Goal: Transaction & Acquisition: Purchase product/service

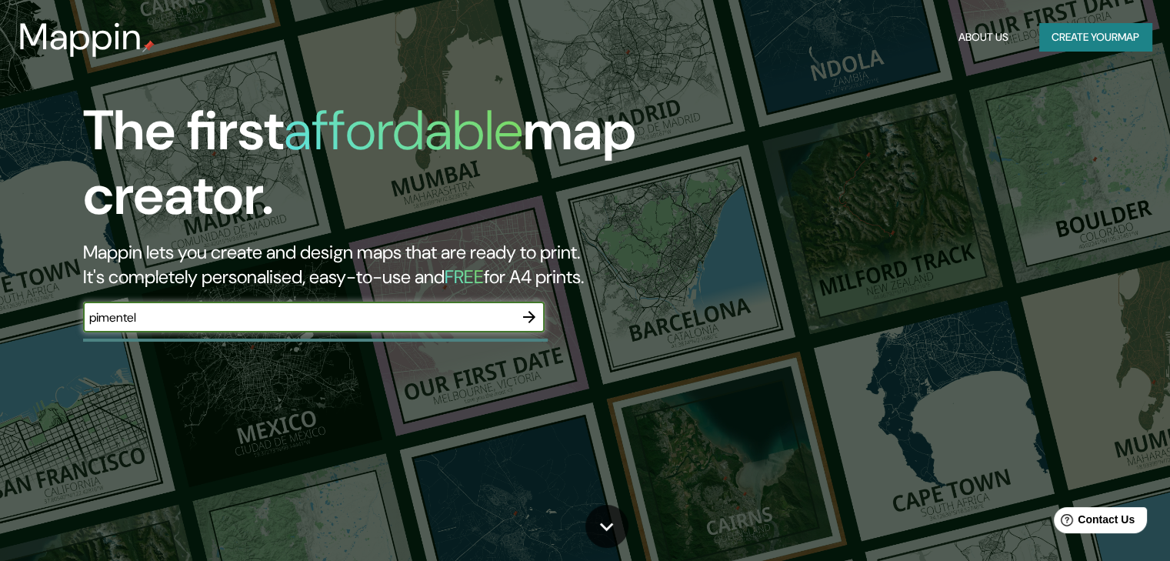
type input "pimentel"
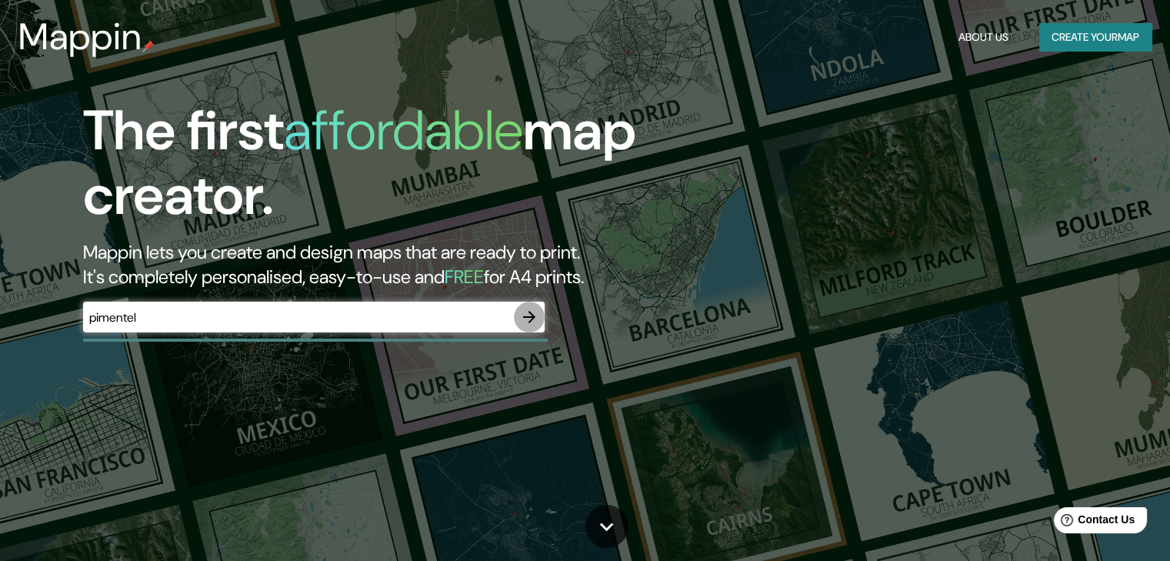
click at [522, 313] on icon "button" at bounding box center [529, 317] width 18 height 18
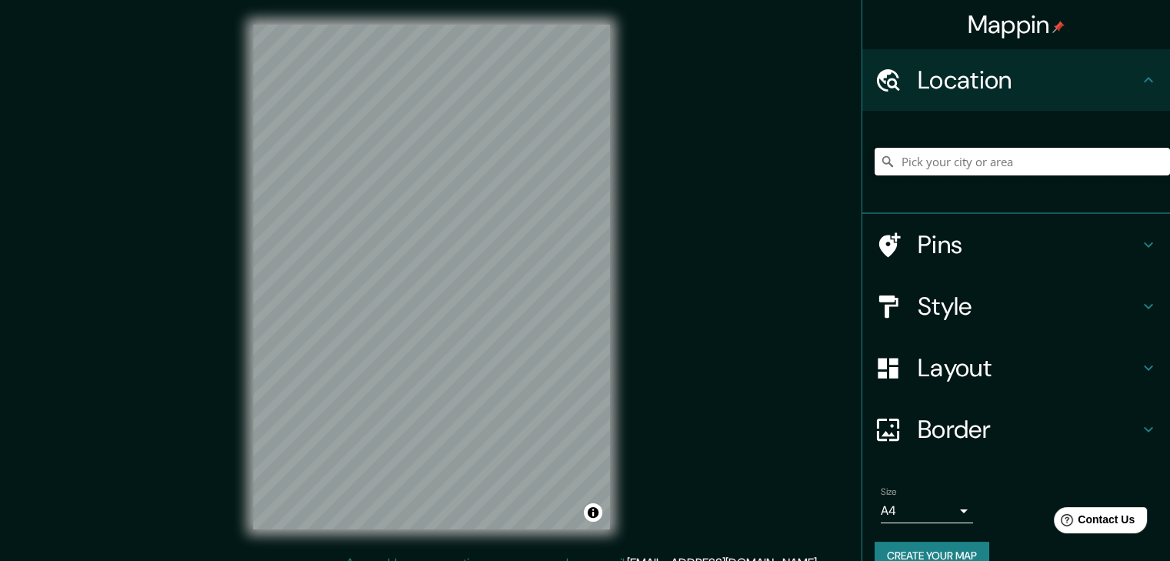
click at [972, 151] on input "Pick your city or area" at bounding box center [1021, 162] width 295 height 28
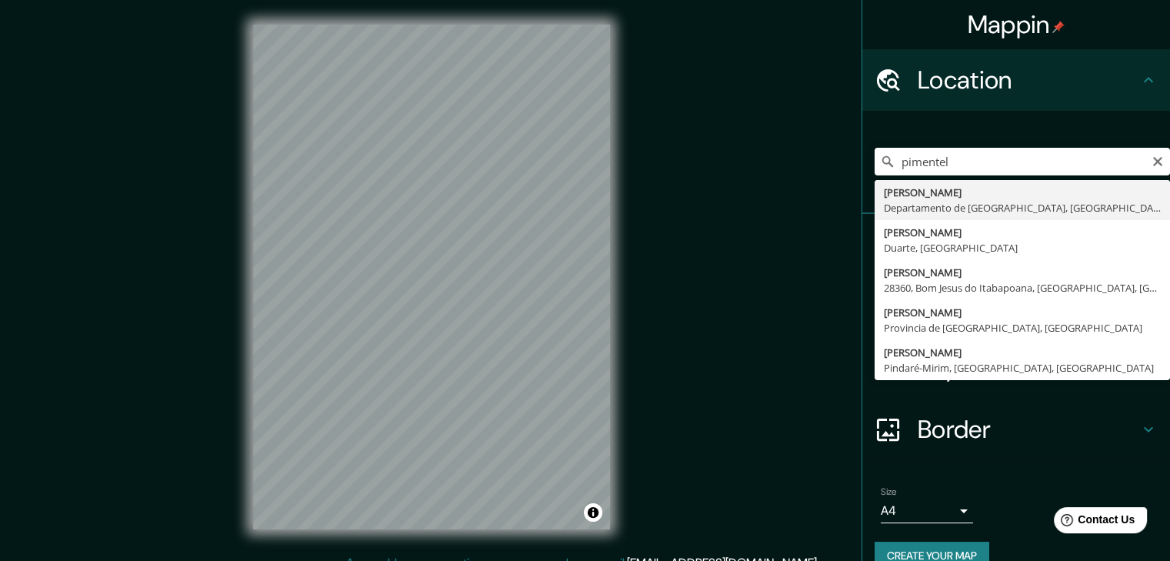
type input "Pimentel, Departamento de Lambayeque, [GEOGRAPHIC_DATA]"
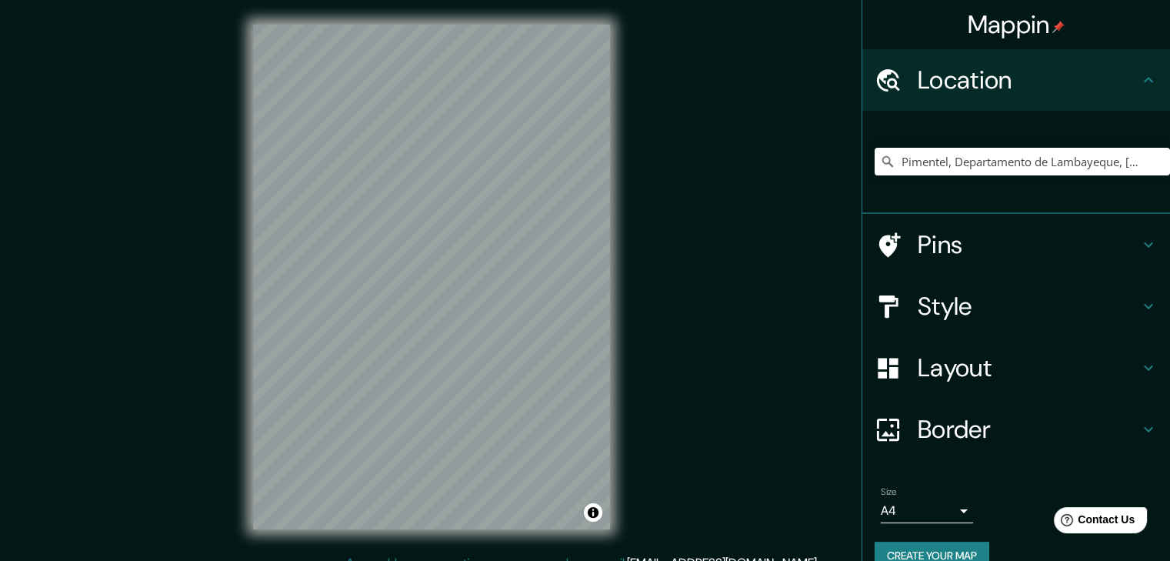
click at [981, 314] on h4 "Style" at bounding box center [1027, 306] width 221 height 31
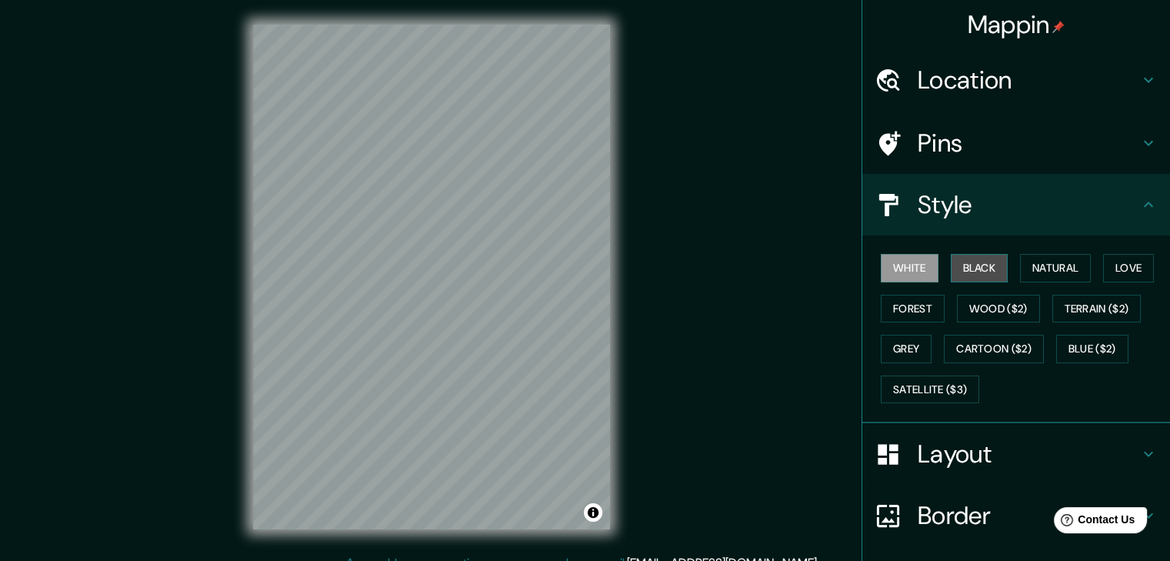
click at [989, 262] on button "Black" at bounding box center [980, 268] width 58 height 28
click at [901, 268] on button "White" at bounding box center [910, 268] width 58 height 28
click at [993, 271] on button "Black" at bounding box center [980, 268] width 58 height 28
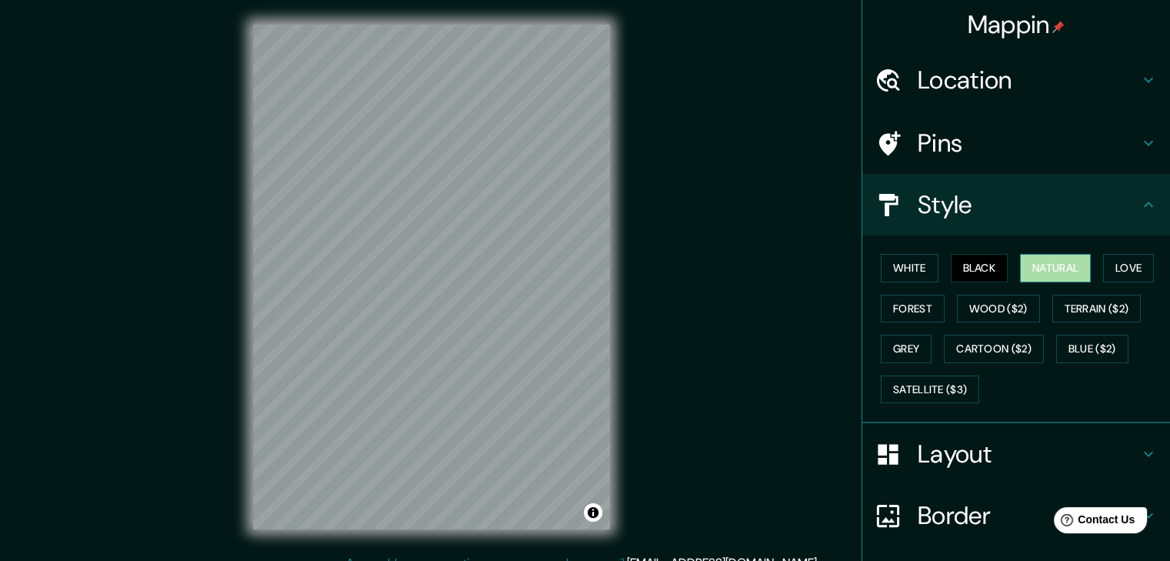
click at [1053, 264] on button "Natural" at bounding box center [1055, 268] width 71 height 28
click at [1120, 267] on button "Love" at bounding box center [1128, 268] width 51 height 28
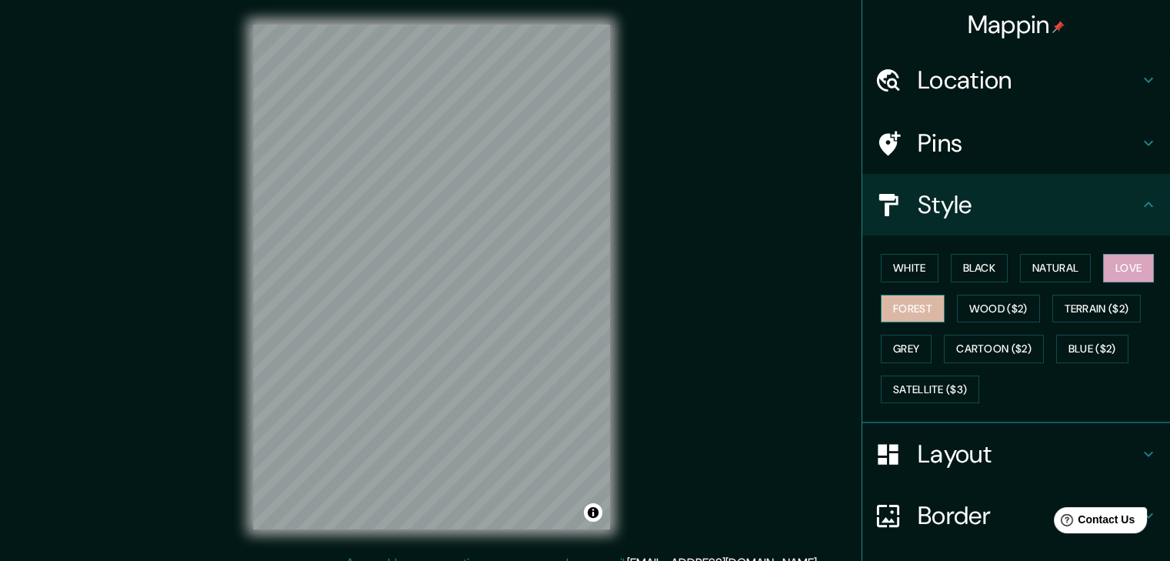
click at [914, 310] on button "Forest" at bounding box center [913, 309] width 64 height 28
click at [969, 310] on button "Wood ($2)" at bounding box center [998, 309] width 83 height 28
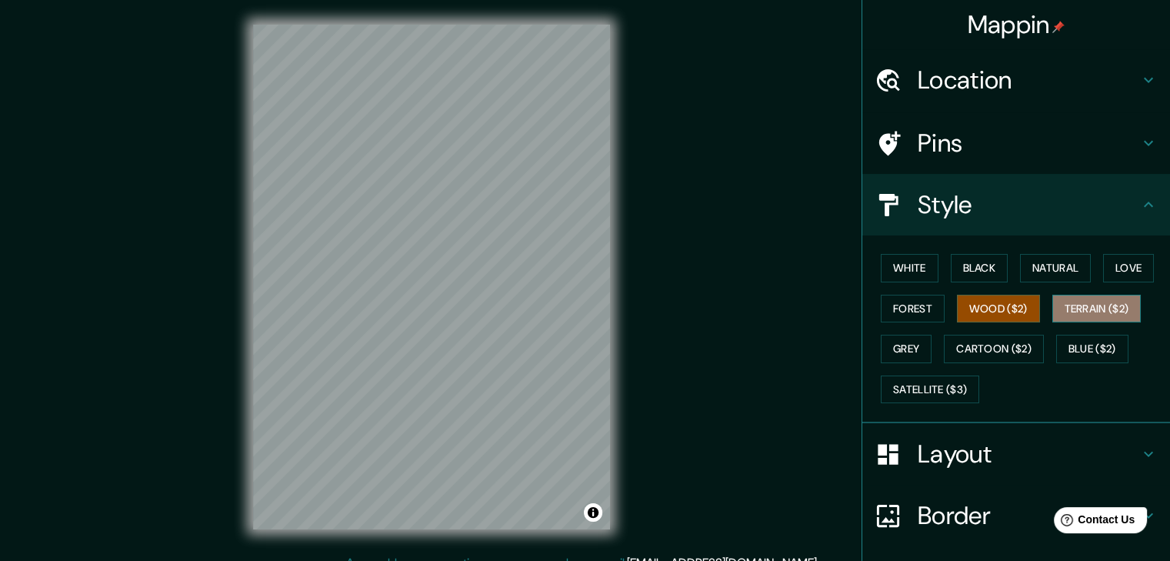
click at [1094, 318] on button "Terrain ($2)" at bounding box center [1096, 309] width 89 height 28
click at [903, 341] on button "Grey" at bounding box center [906, 349] width 51 height 28
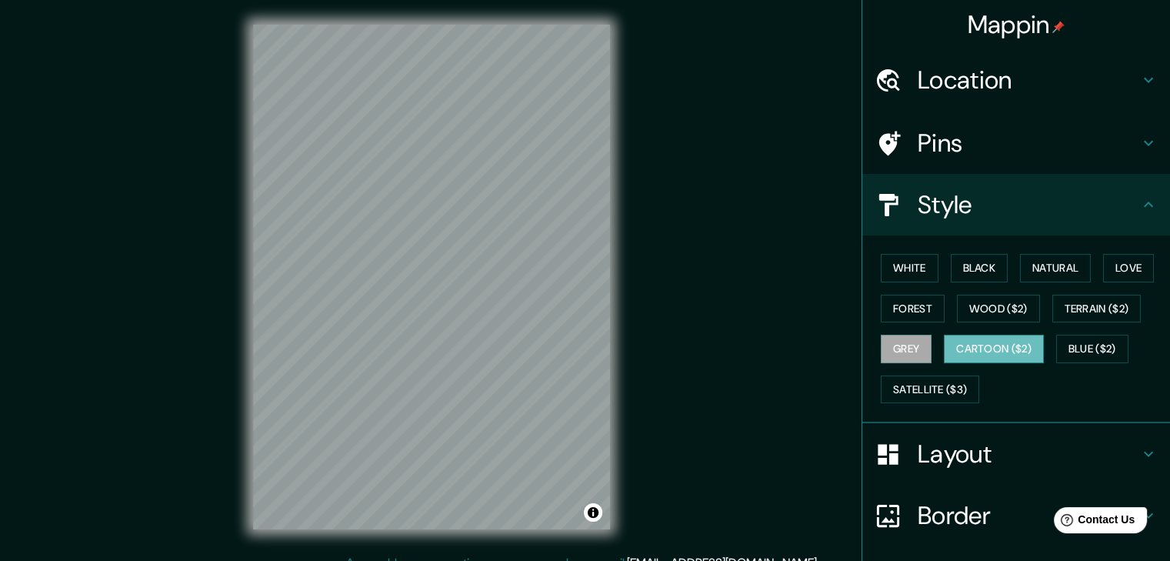
click at [972, 349] on button "Cartoon ($2)" at bounding box center [994, 349] width 100 height 28
click at [1085, 348] on button "Blue ($2)" at bounding box center [1092, 349] width 72 height 28
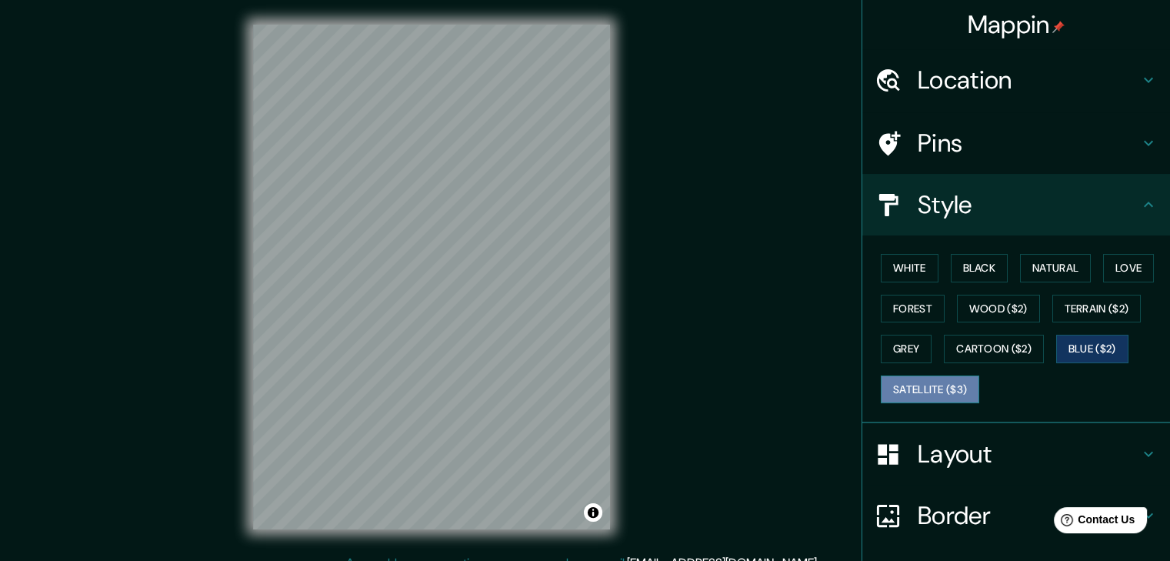
click at [912, 385] on button "Satellite ($3)" at bounding box center [930, 389] width 98 height 28
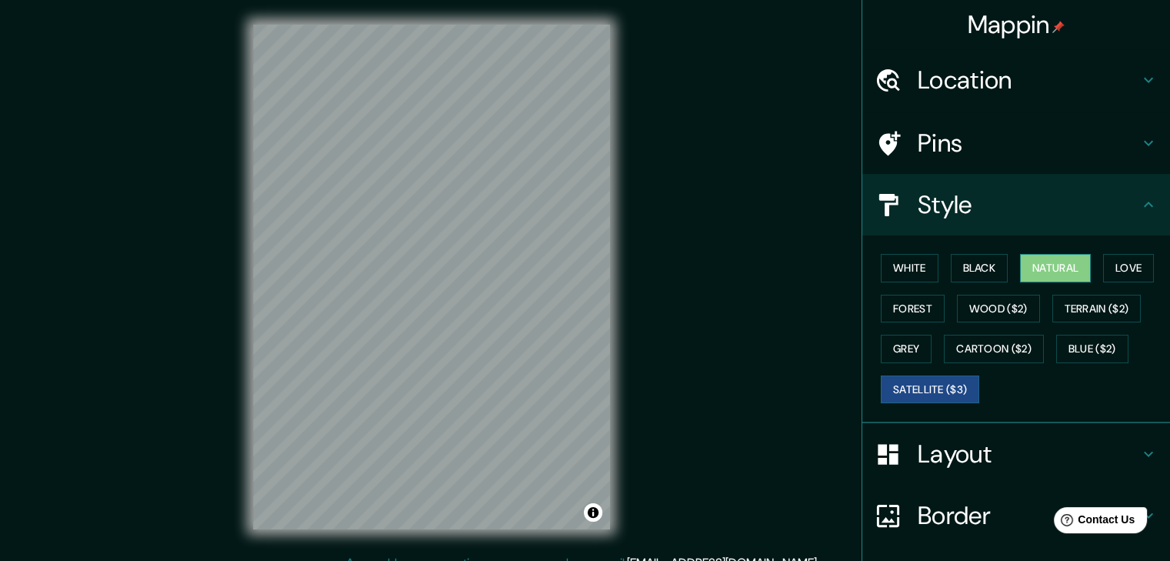
click at [1056, 267] on button "Natural" at bounding box center [1055, 268] width 71 height 28
click at [922, 305] on button "Forest" at bounding box center [913, 309] width 64 height 28
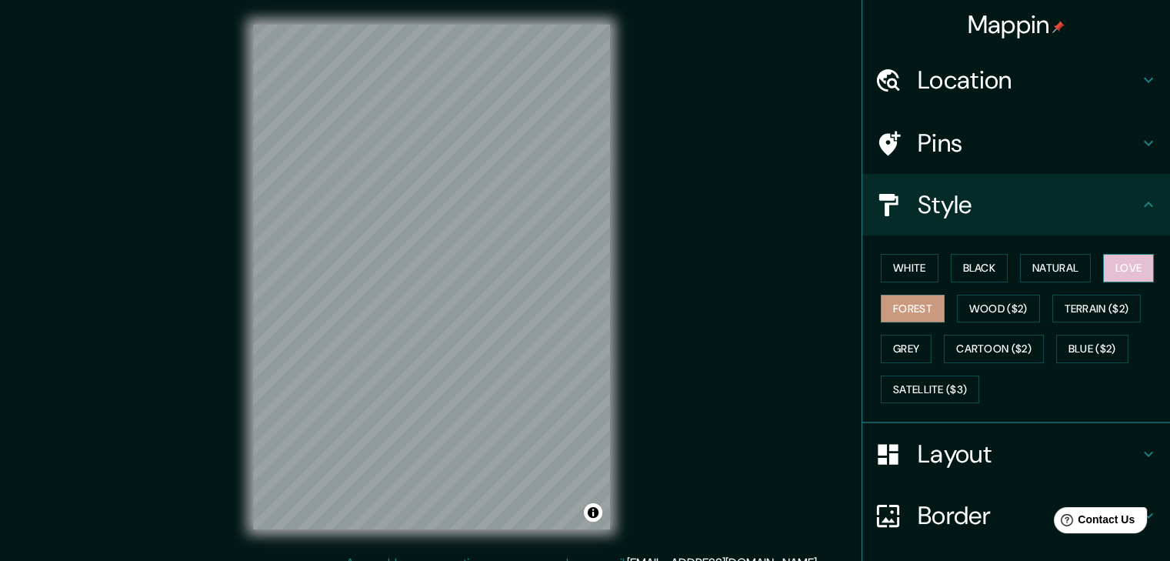
click at [1117, 266] on button "Love" at bounding box center [1128, 268] width 51 height 28
click at [1073, 308] on button "Terrain ($2)" at bounding box center [1096, 309] width 89 height 28
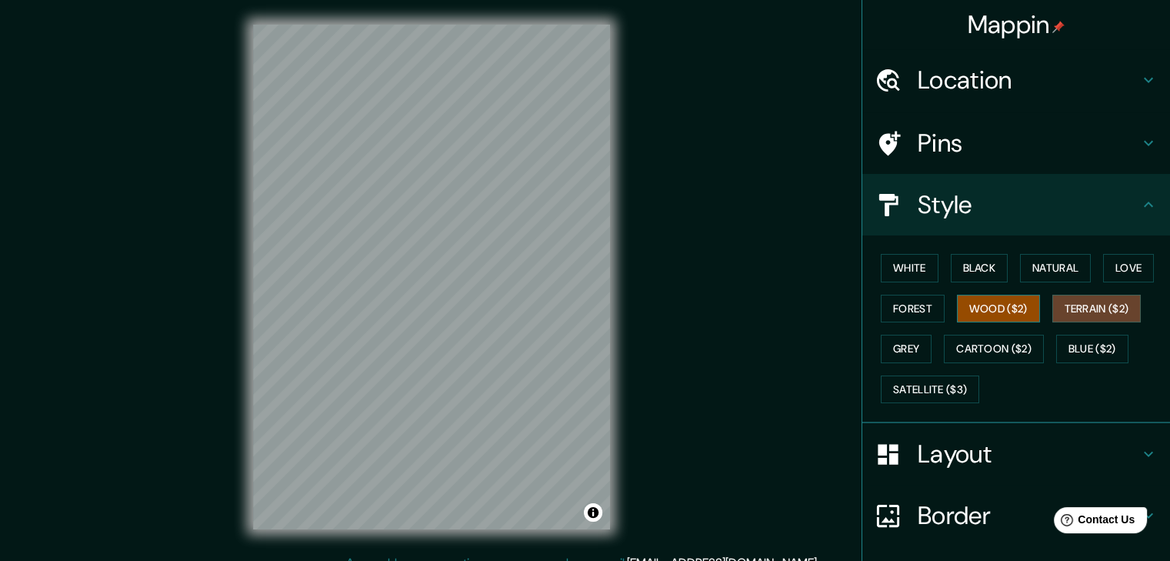
click at [991, 307] on button "Wood ($2)" at bounding box center [998, 309] width 83 height 28
click at [1050, 262] on button "Natural" at bounding box center [1055, 268] width 71 height 28
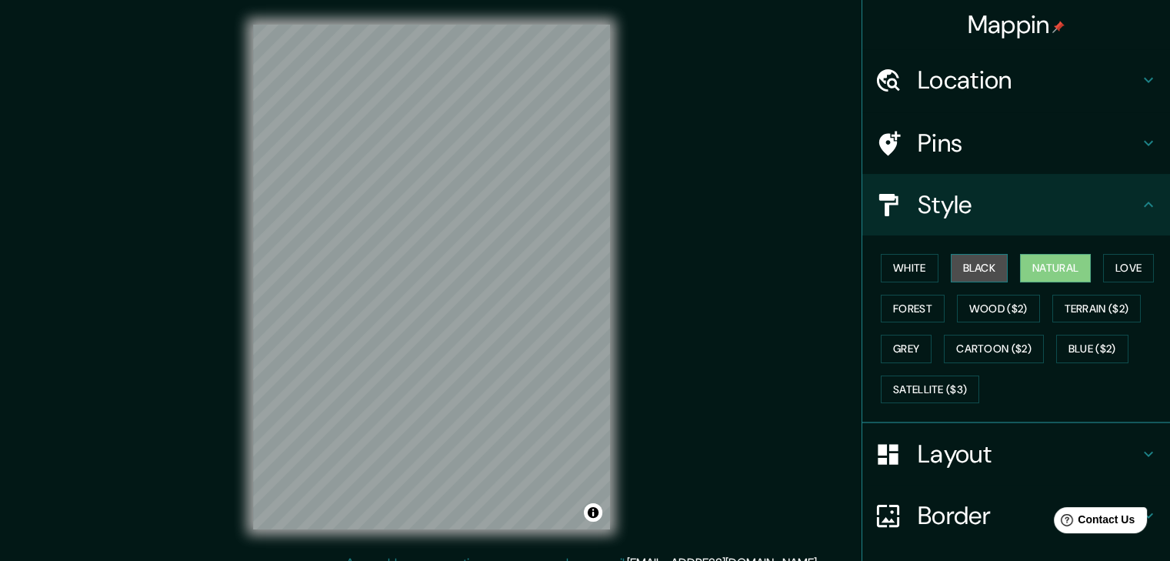
click at [981, 274] on button "Black" at bounding box center [980, 268] width 58 height 28
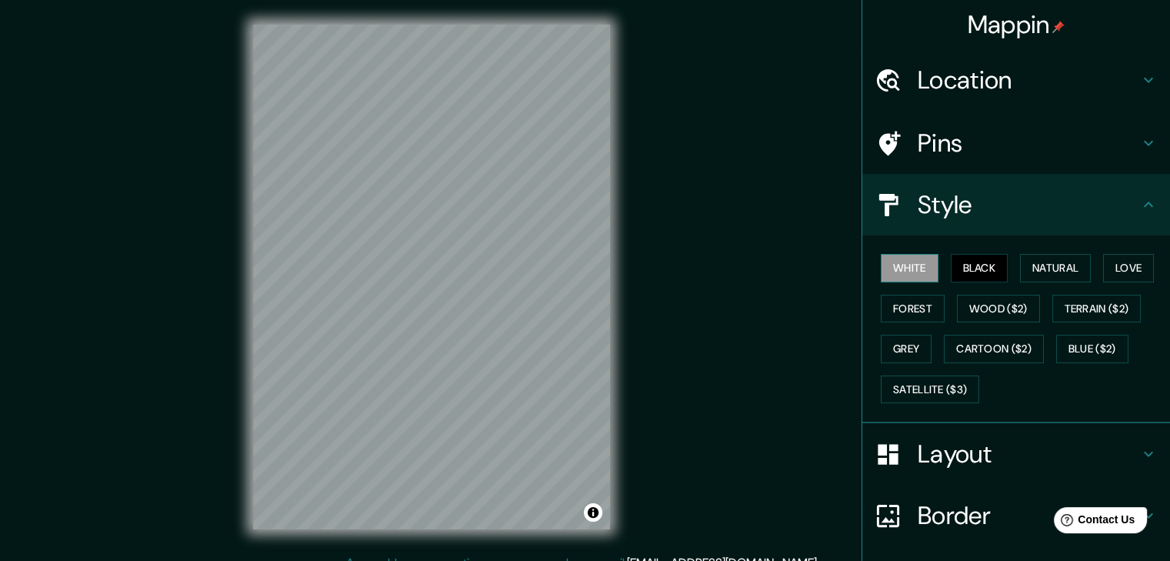
click at [881, 271] on button "White" at bounding box center [910, 268] width 58 height 28
click at [1026, 263] on button "Natural" at bounding box center [1055, 268] width 71 height 28
